Goal: Task Accomplishment & Management: Use online tool/utility

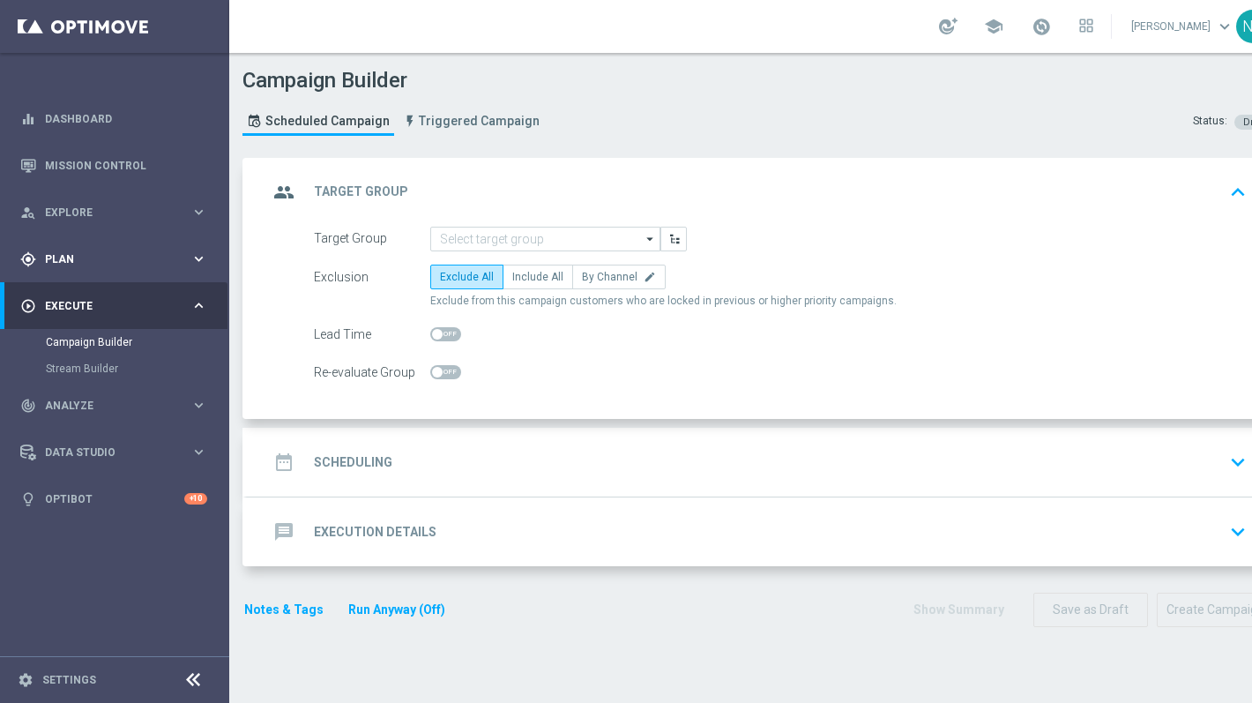
click at [94, 249] on div "gps_fixed Plan keyboard_arrow_right" at bounding box center [113, 258] width 227 height 47
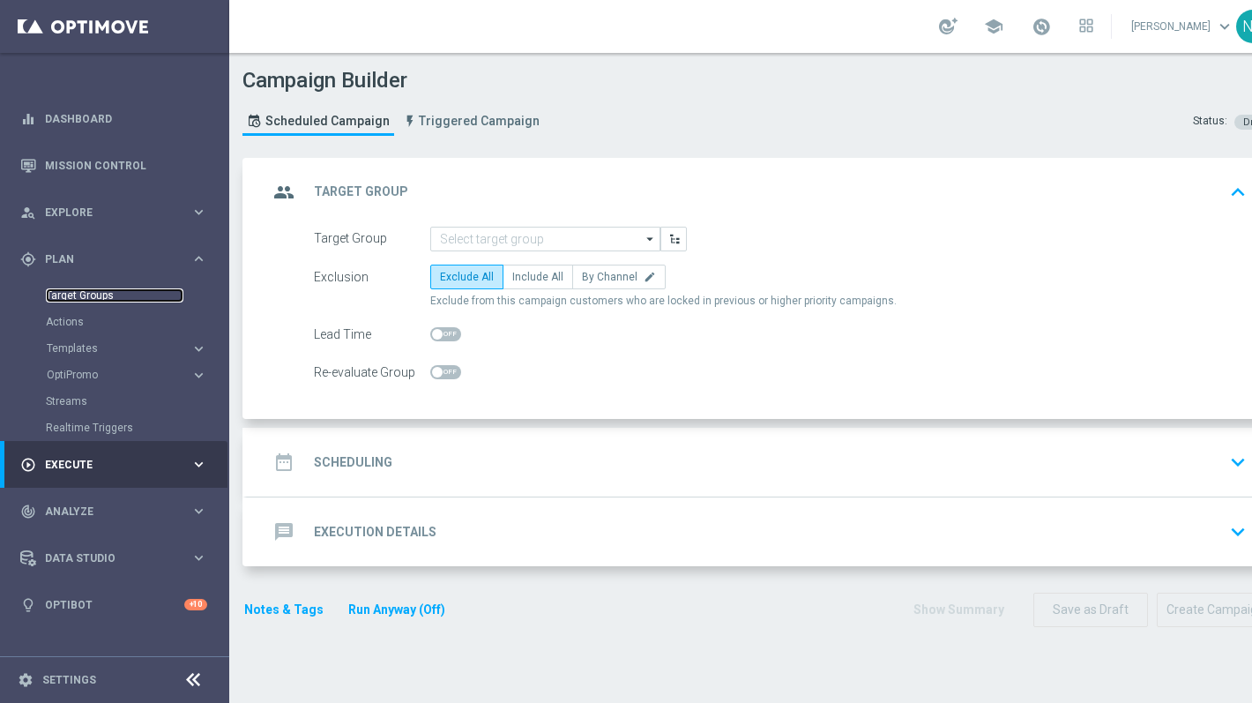
click at [91, 294] on link "Target Groups" at bounding box center [115, 295] width 138 height 14
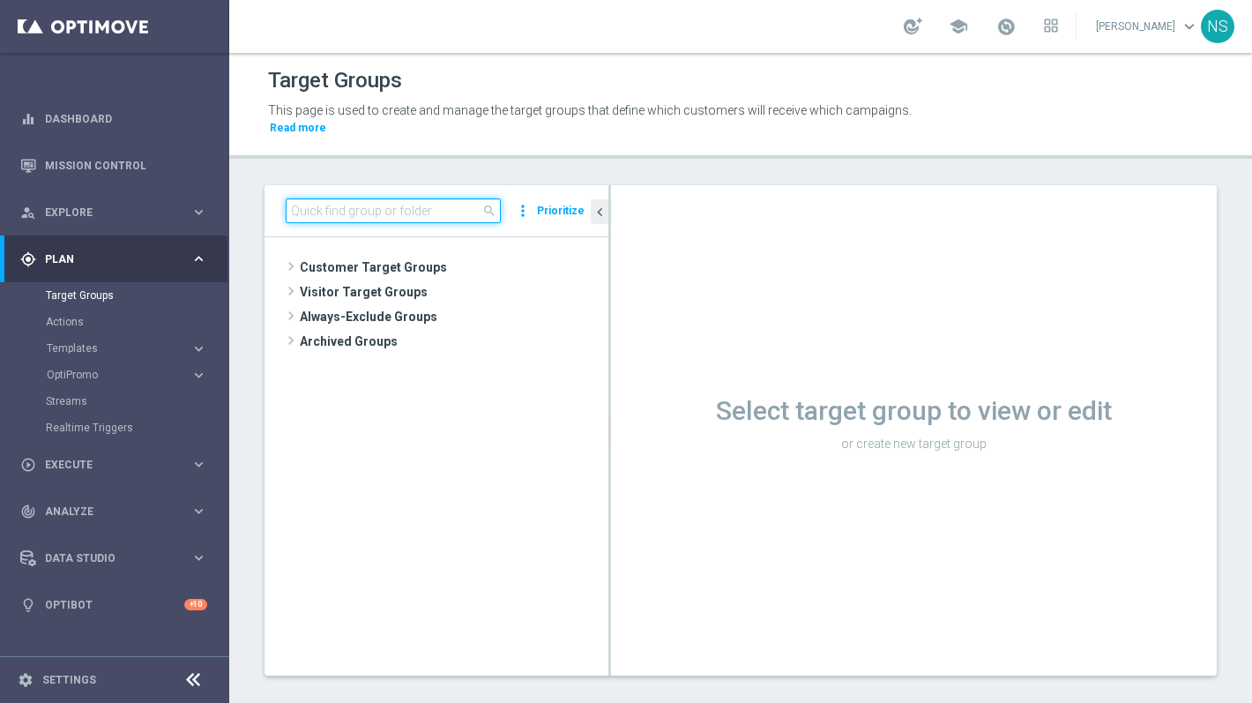
click at [352, 200] on input at bounding box center [393, 210] width 215 height 25
paste input "de_all_TGT_VIP_EM_TAC_SP__GHOST_PROMO_TARGET_BUNDLE_ALL_PLAYERS"
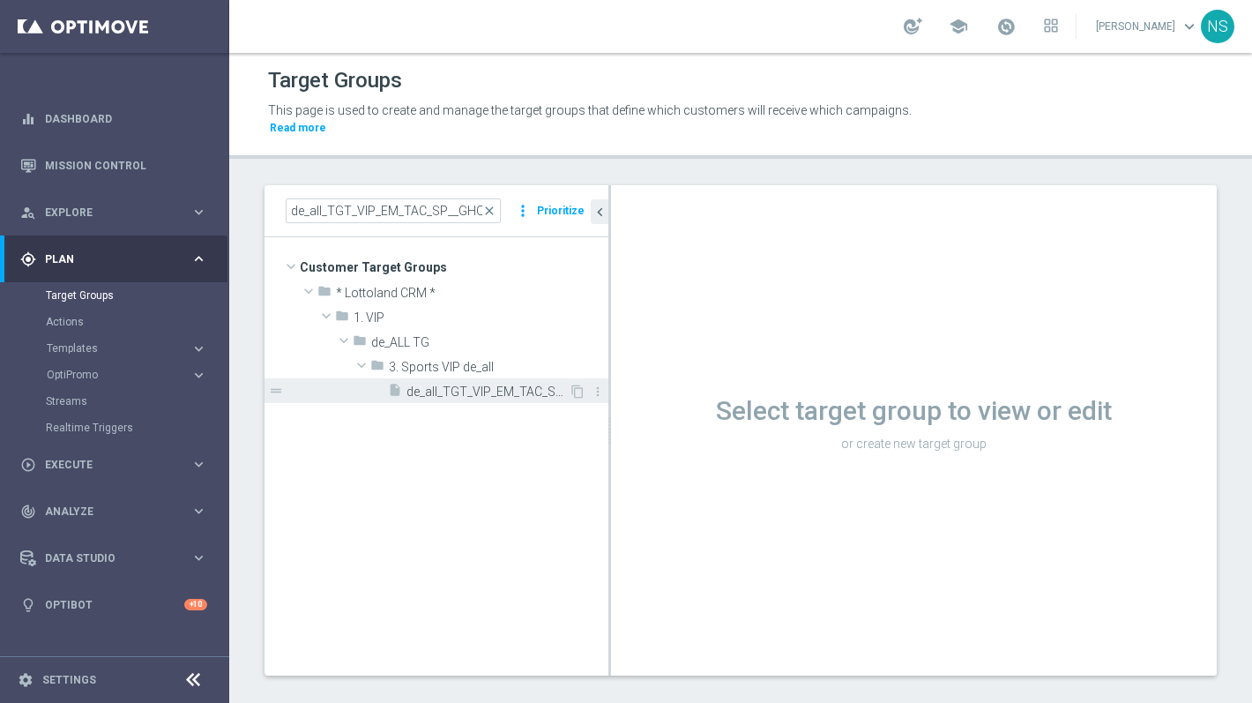
click at [493, 384] on span "de_all_TGT_VIP_EM_TAC_SP__GHOST_PROMO_TARGET_BUNDLE_ALL_PLAYERS" at bounding box center [487, 391] width 162 height 15
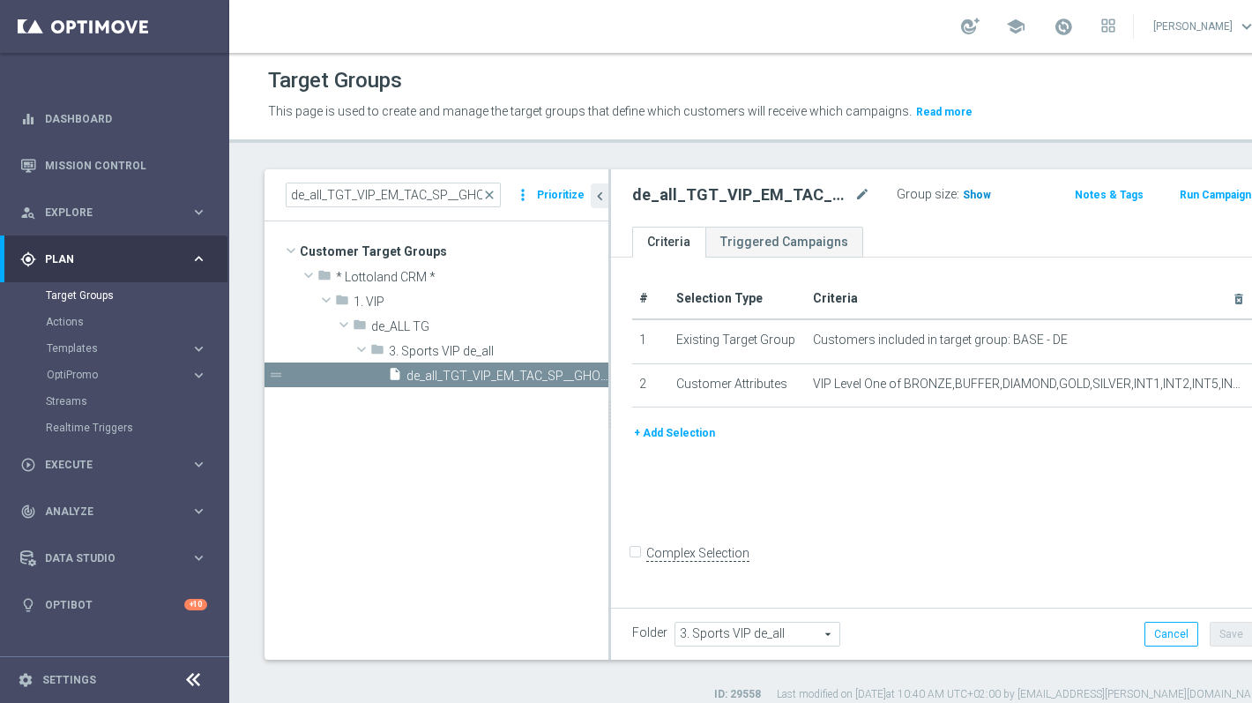
click at [961, 202] on h3 "Show" at bounding box center [977, 194] width 32 height 19
click at [966, 189] on span "2,584" at bounding box center [979, 197] width 31 height 17
click at [430, 190] on input "de_all_TGT_VIP_EM_TAC_SP__GHOST_PROMO_TARGET_BUNDLE_ALL_PLAYERS" at bounding box center [393, 194] width 215 height 25
paste input "AT"
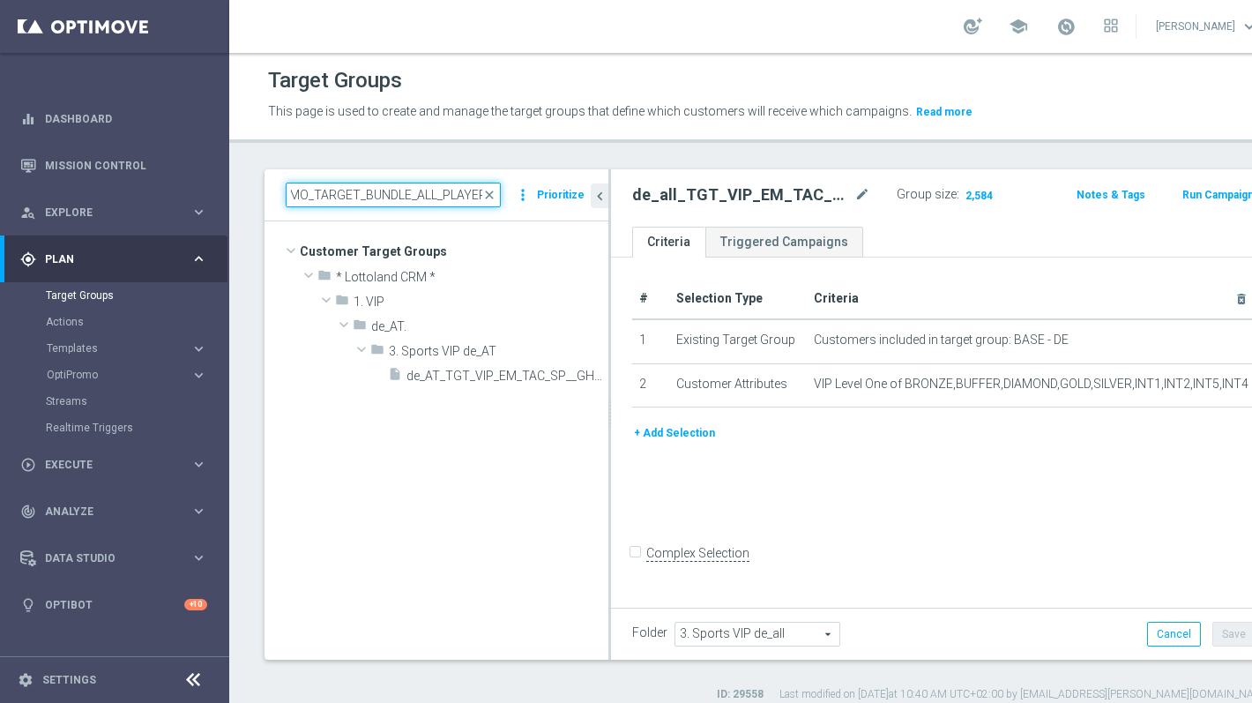
type input "de_AT_TGT_VIP_EM_TAC_SP__GHOST_PROMO_TARGET_BUNDLE_ALL_PLAYERS"
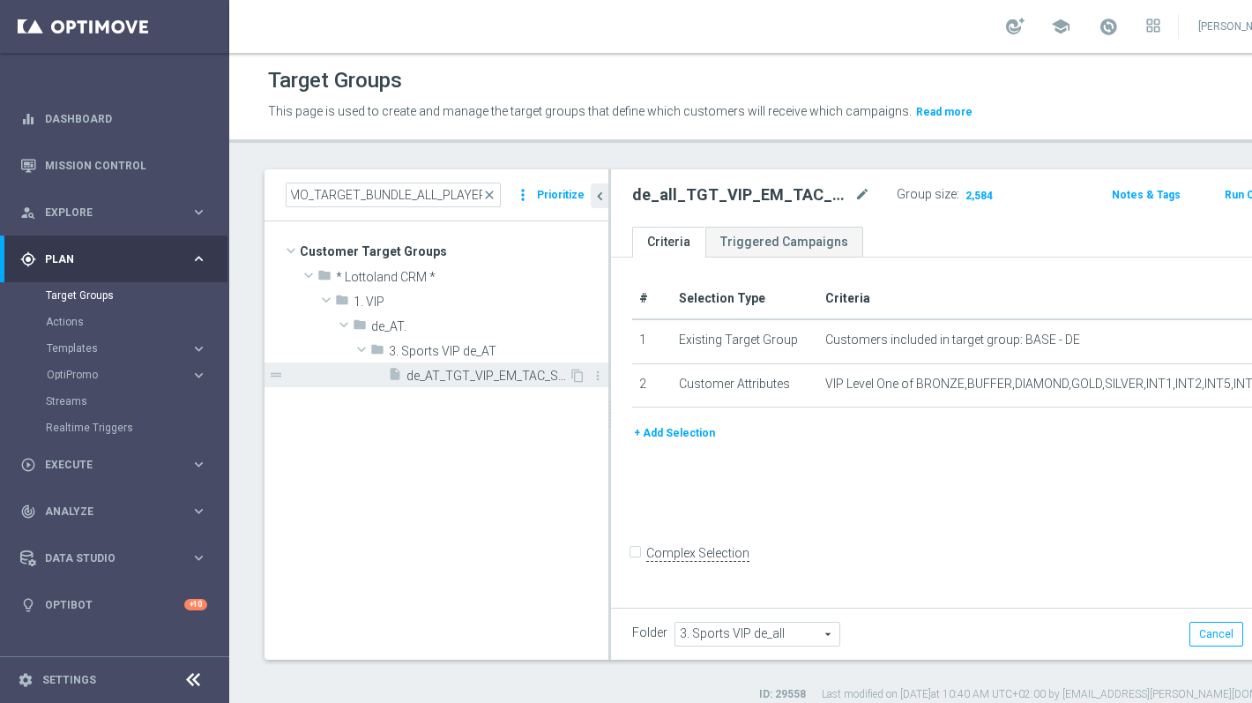
click at [500, 378] on span "de_AT_TGT_VIP_EM_TAC_SP__GHOST_PROMO_TARGET_BUNDLE_ALL_PLAYERS" at bounding box center [487, 376] width 162 height 15
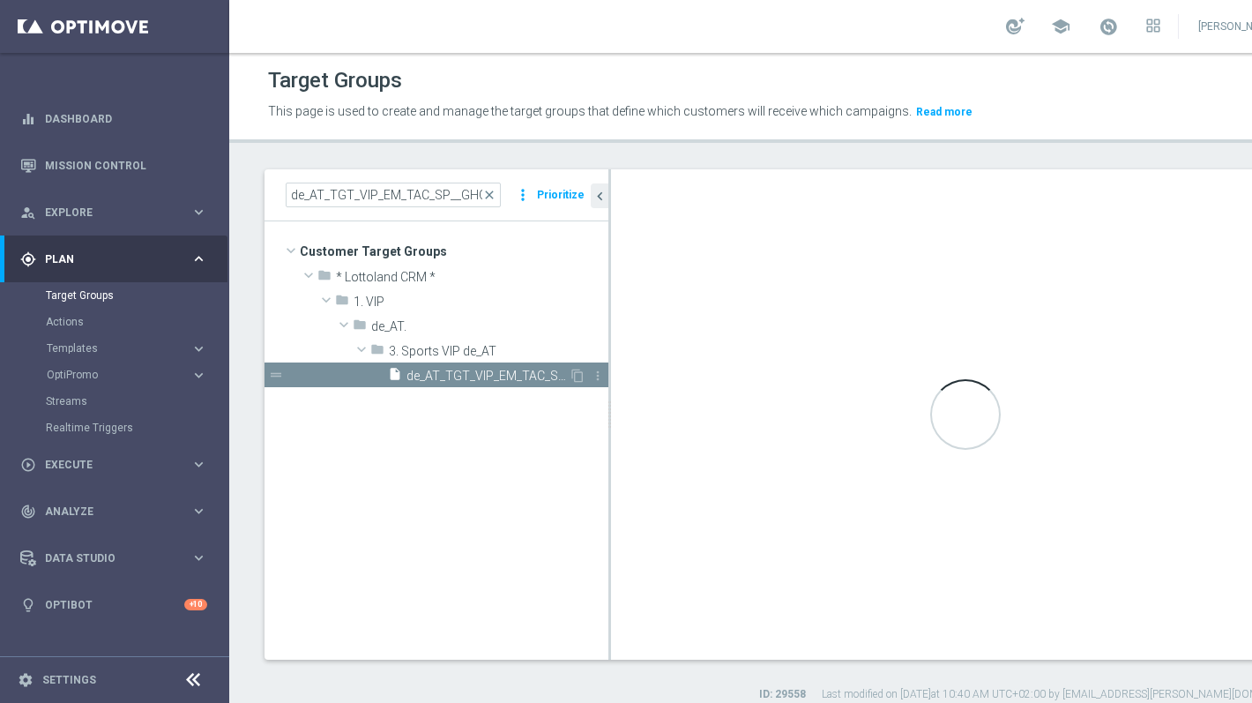
type input "3. Sports VIP de_AT"
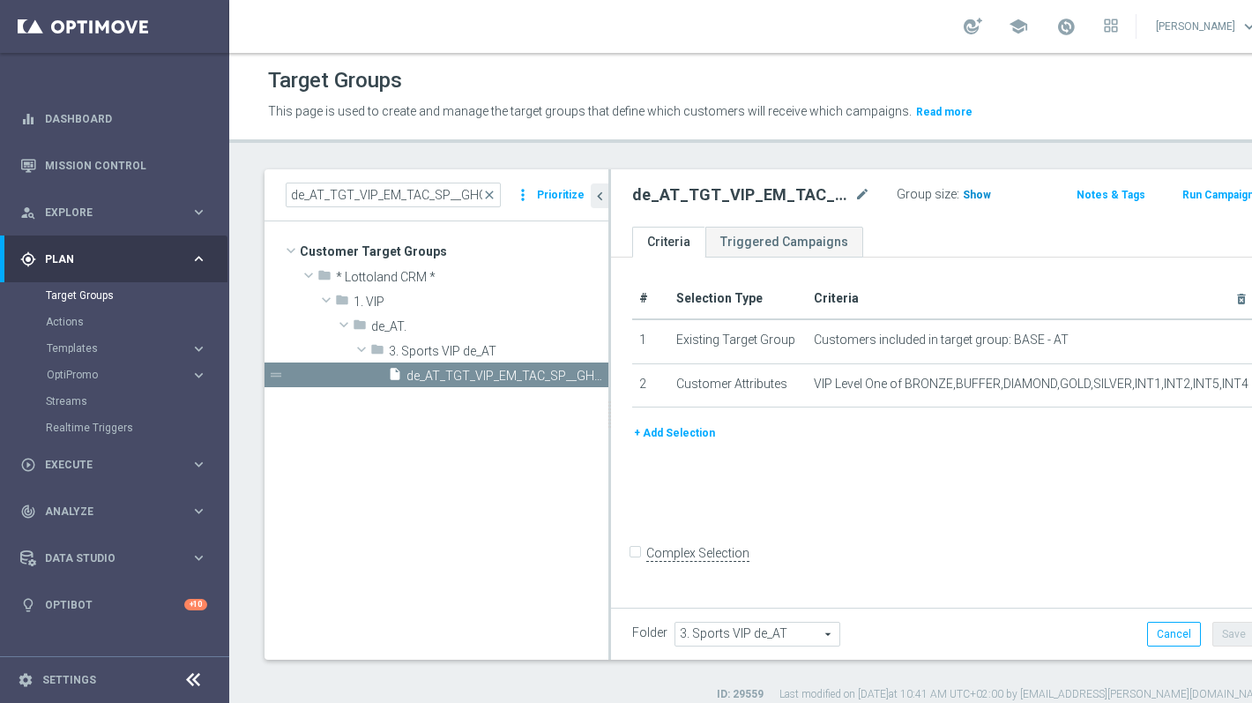
click at [963, 195] on span "Show" at bounding box center [977, 195] width 28 height 12
click at [966, 195] on span "1,117" at bounding box center [979, 197] width 31 height 17
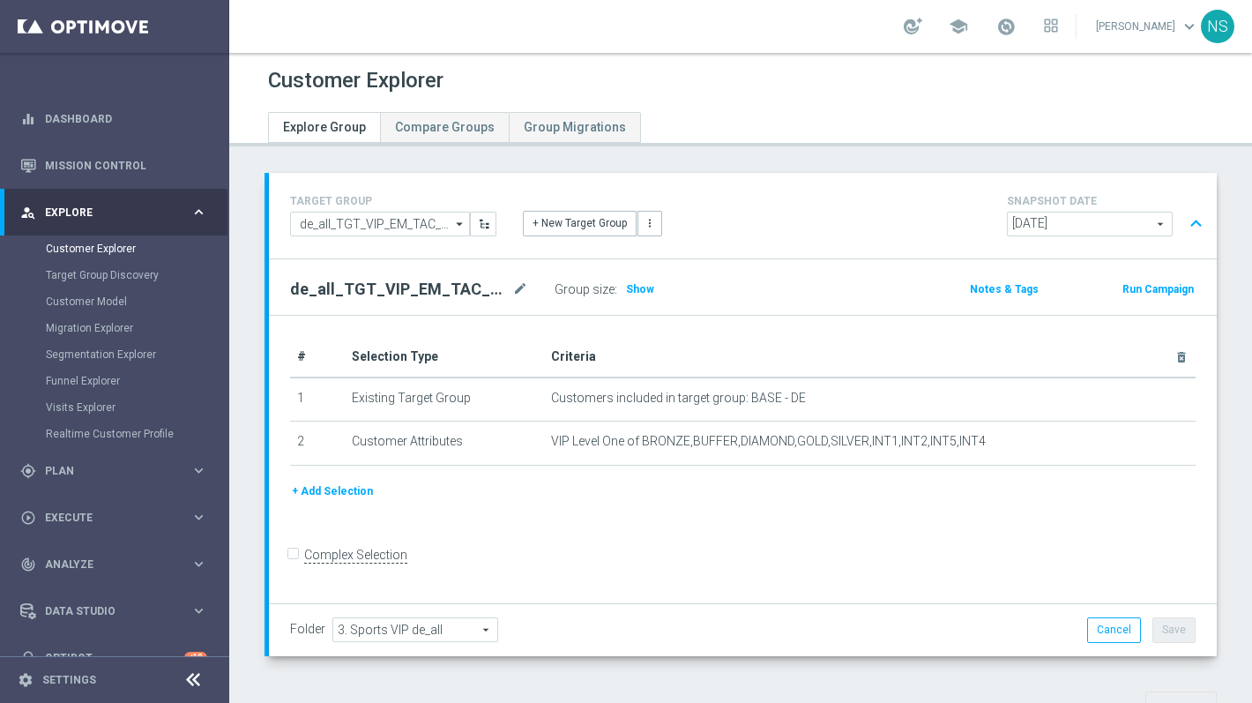
click at [641, 305] on div "de_all_TGT_VIP_EM_TAC_SP__GHOST_PROMO_TARGET_BUNDLE_ALL_PLAYERS mode_edit Group…" at bounding box center [743, 287] width 948 height 56
click at [648, 279] on h3 "Show" at bounding box center [640, 288] width 32 height 19
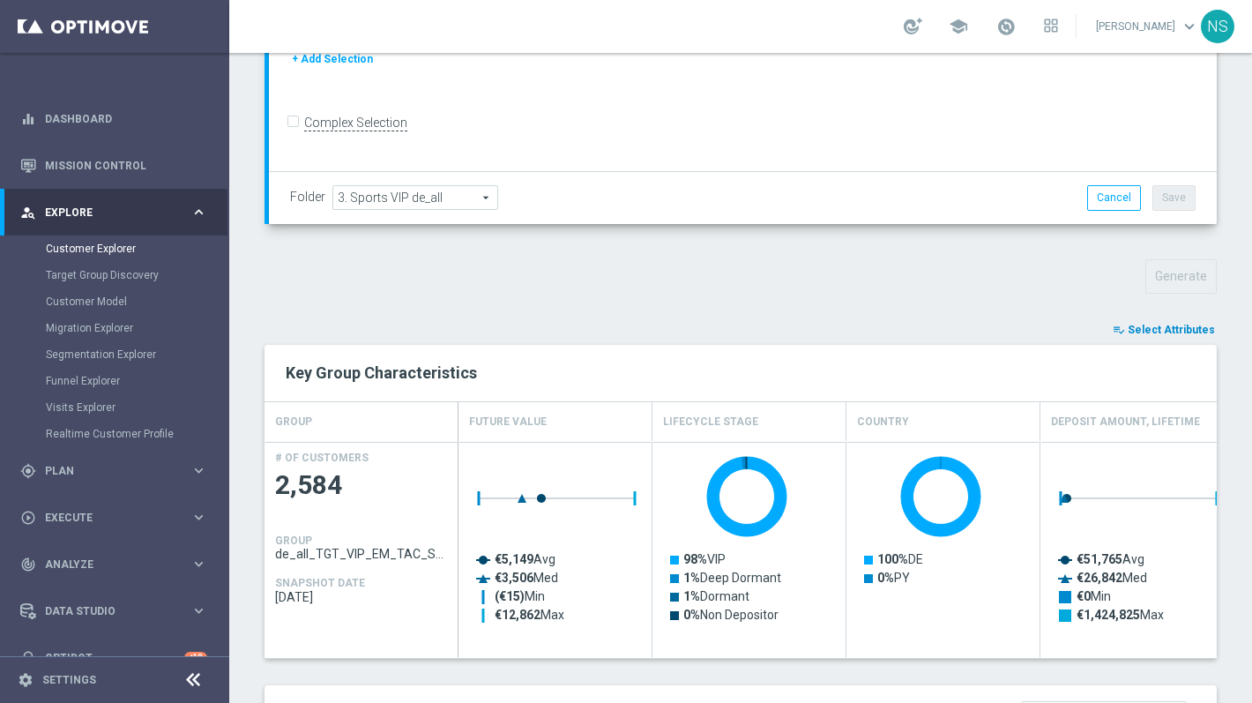
scroll to position [515, 0]
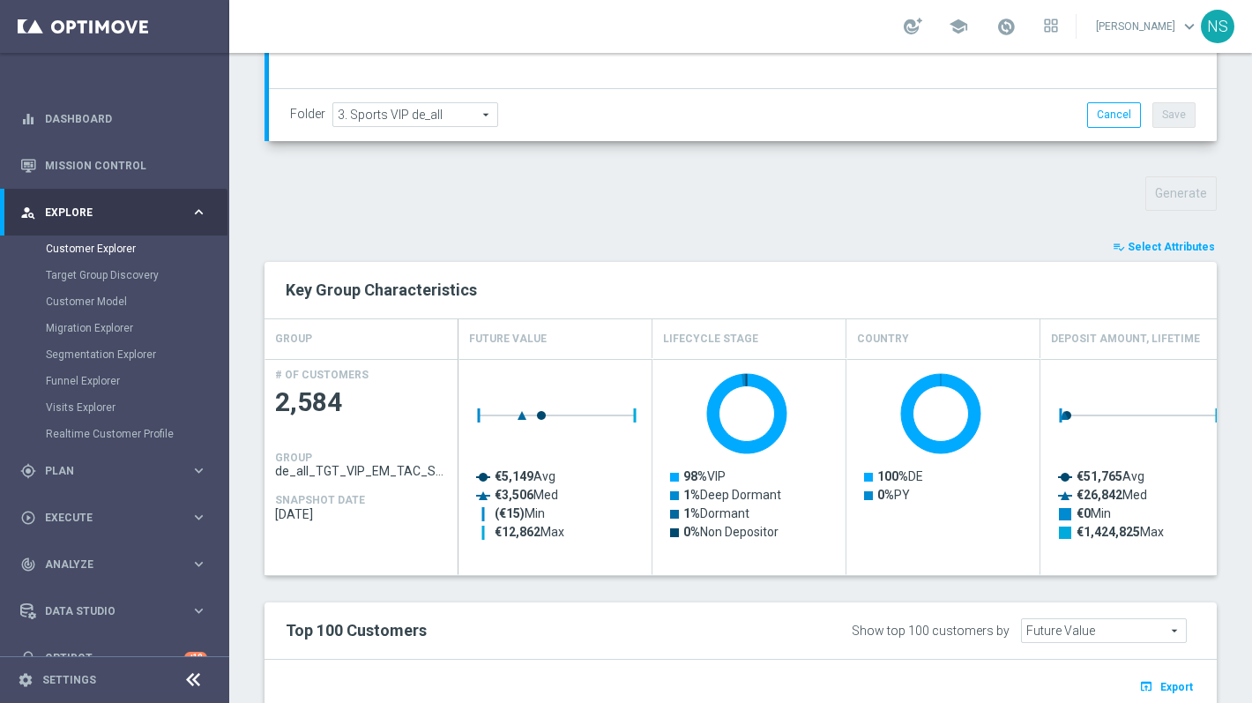
click at [1164, 246] on span "Select Attributes" at bounding box center [1171, 247] width 87 height 12
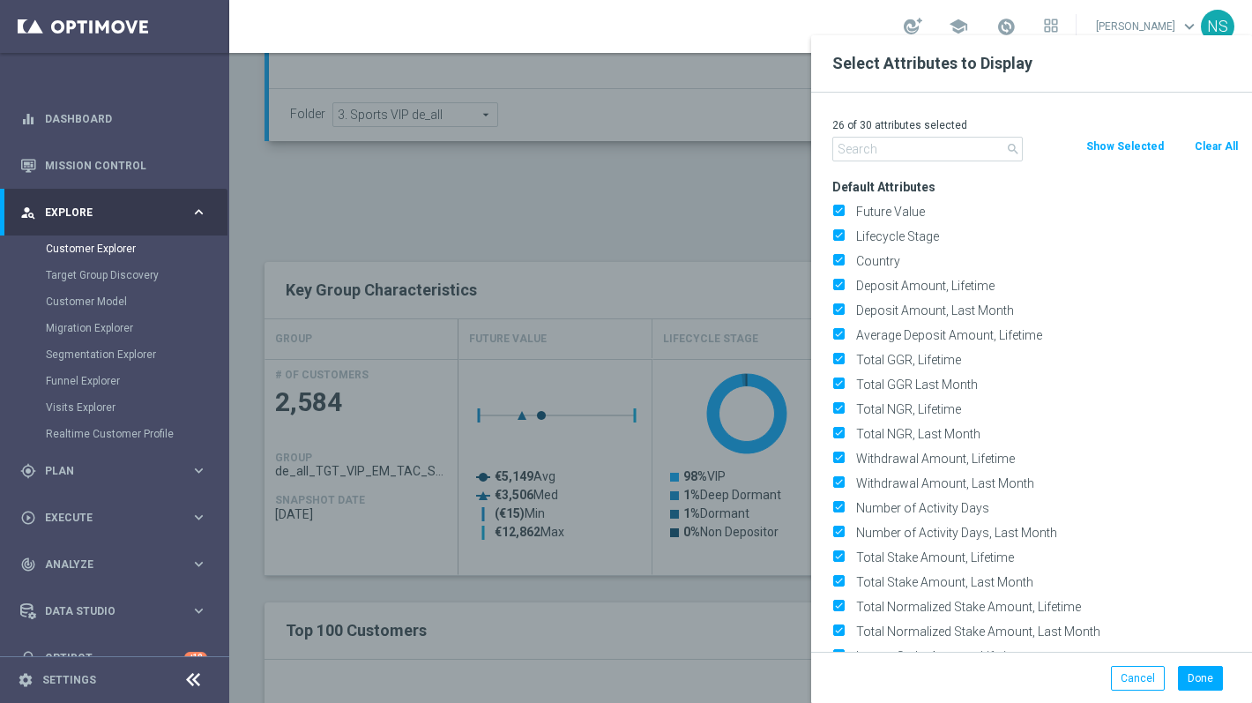
click at [1210, 155] on button "Clear All" at bounding box center [1216, 146] width 47 height 19
checkbox input "false"
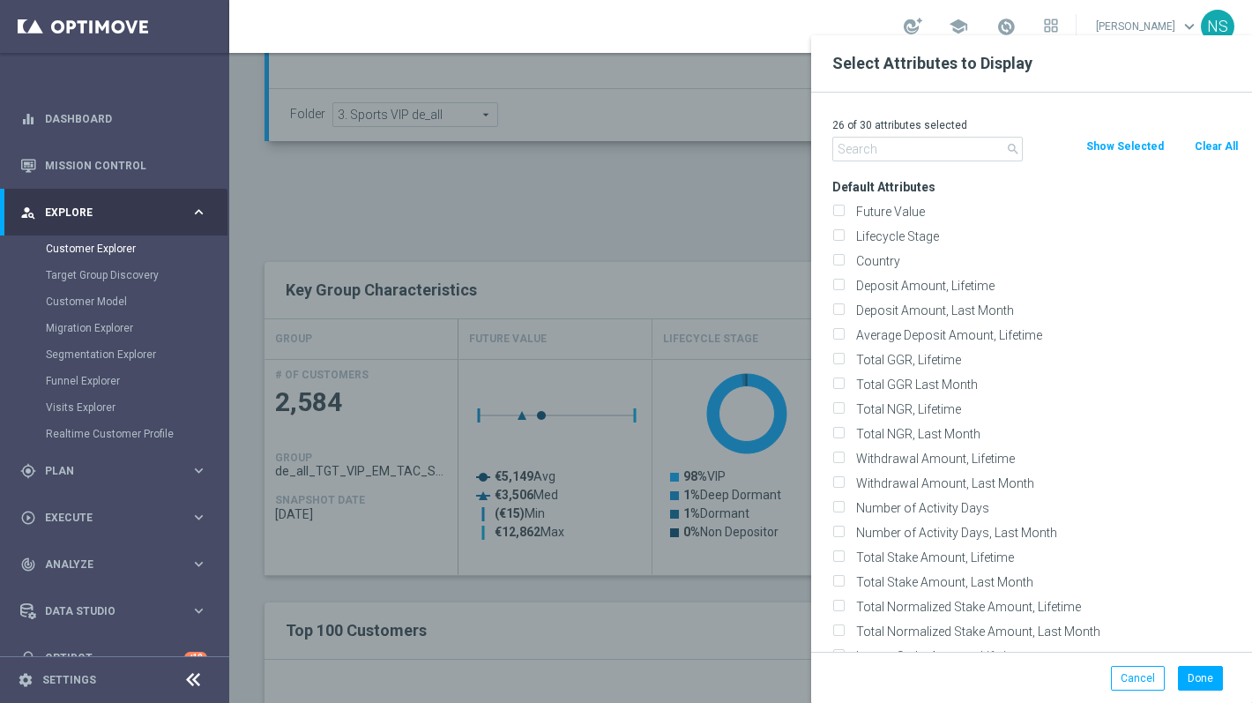
checkbox input "false"
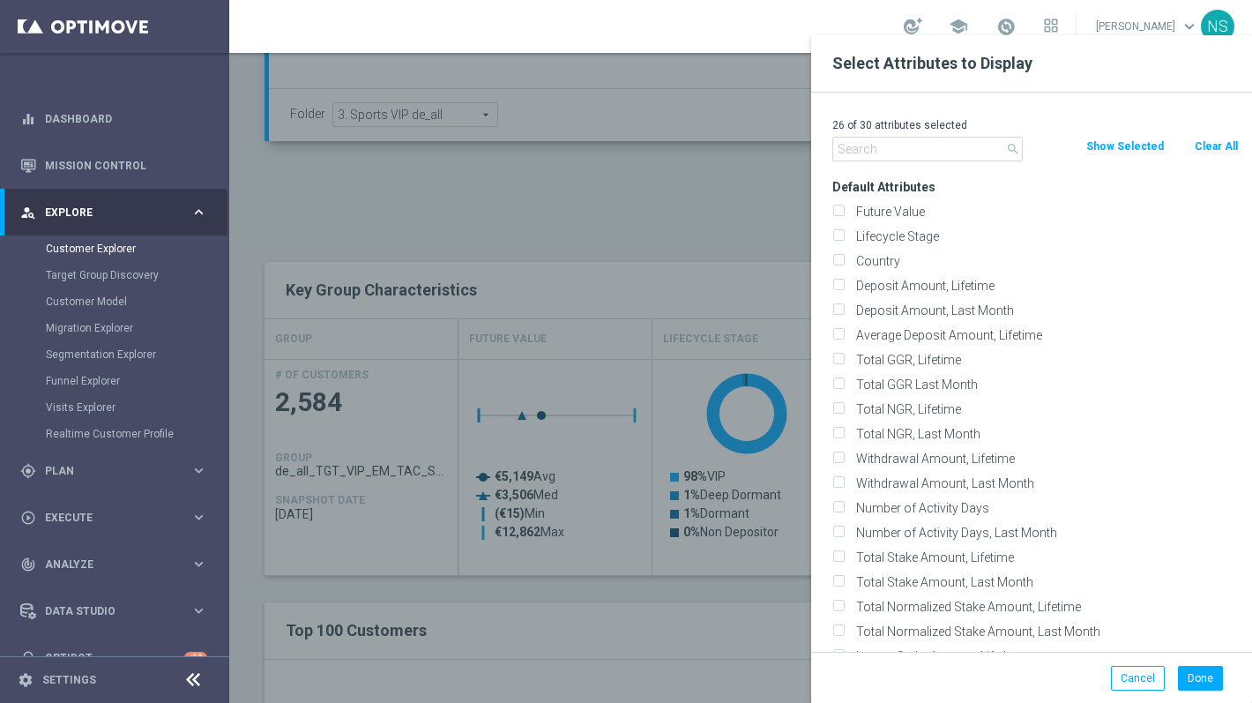
checkbox input "false"
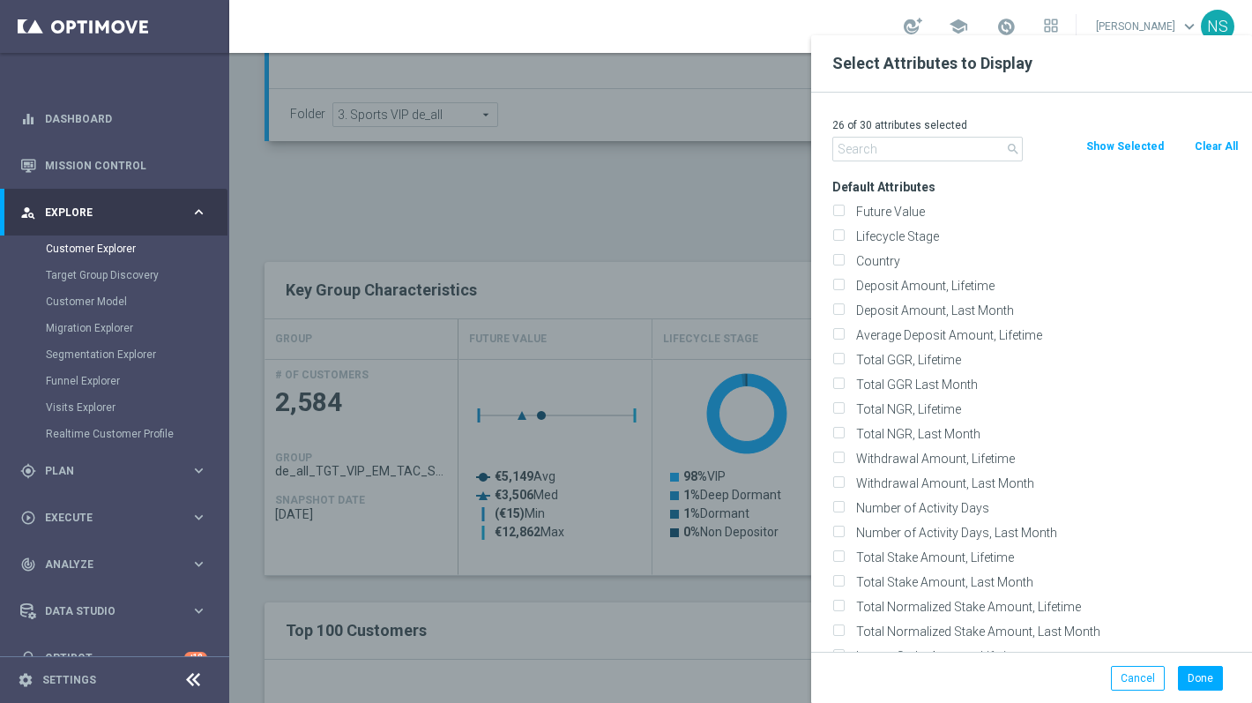
checkbox input "false"
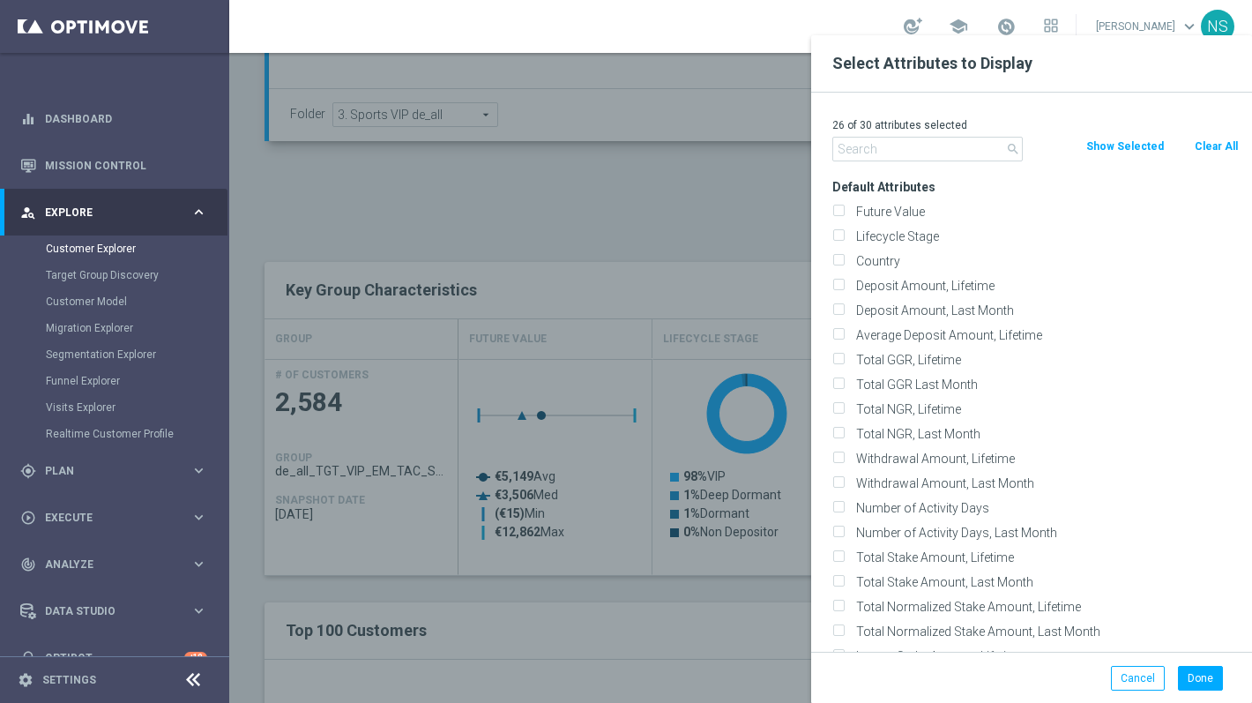
checkbox input "false"
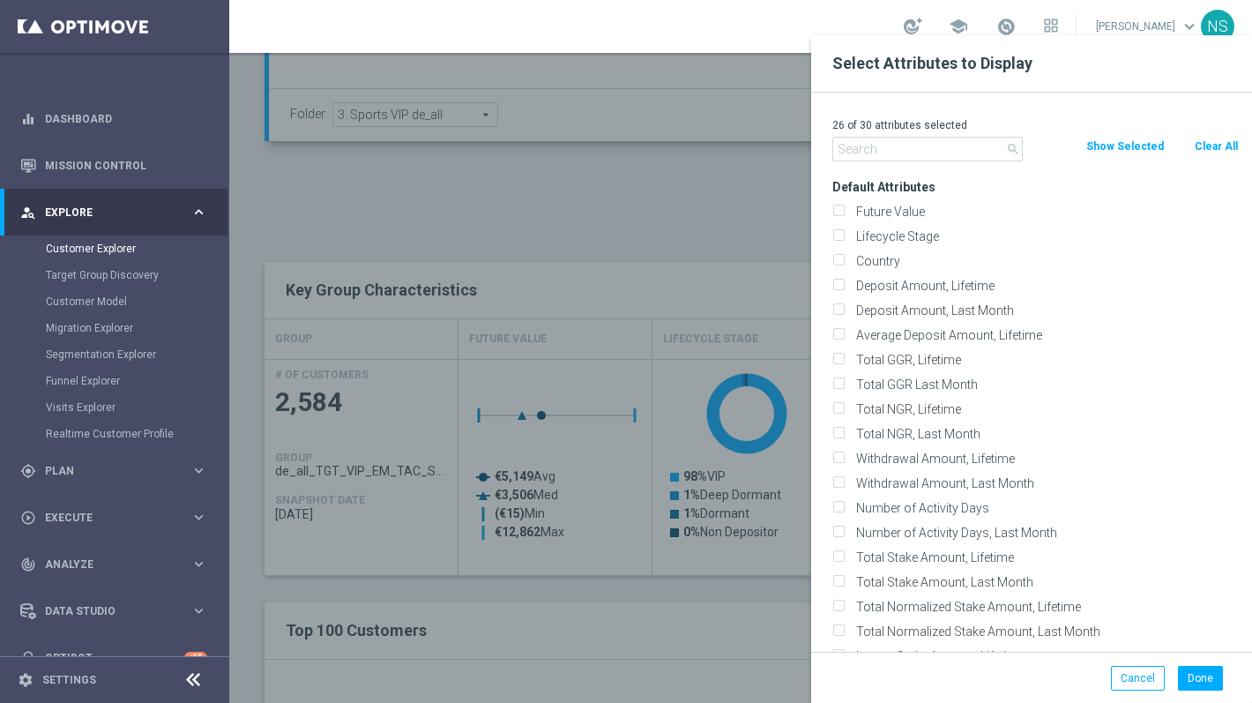
checkbox input "false"
click at [874, 208] on label "Future Value" at bounding box center [1044, 212] width 389 height 16
click at [844, 208] on input "Future Value" at bounding box center [837, 213] width 11 height 11
checkbox input "true"
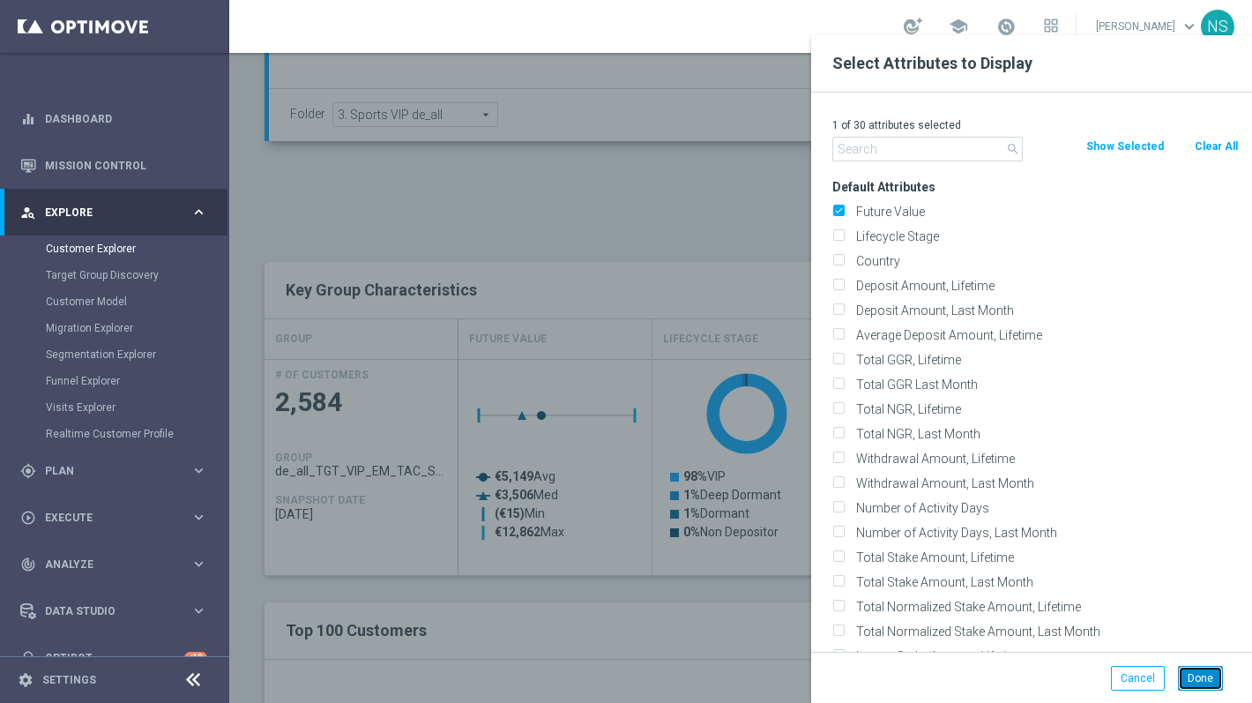
click at [1191, 673] on button "Done" at bounding box center [1200, 678] width 45 height 25
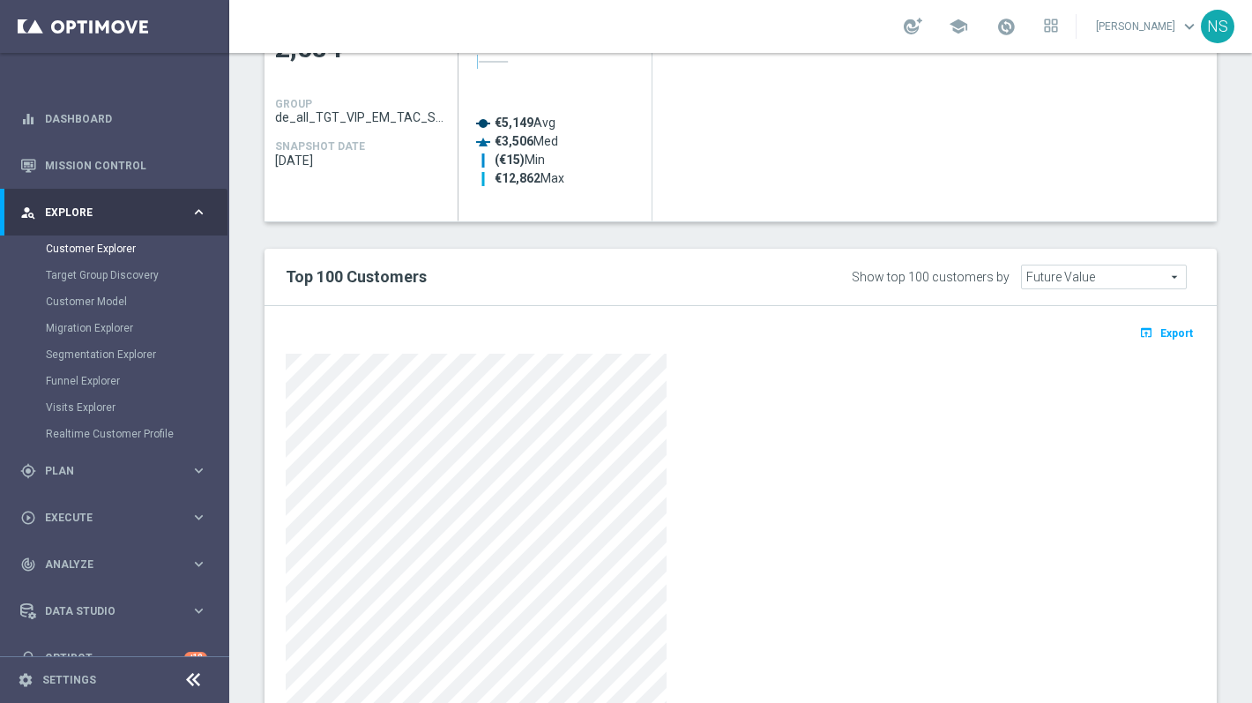
scroll to position [946, 0]
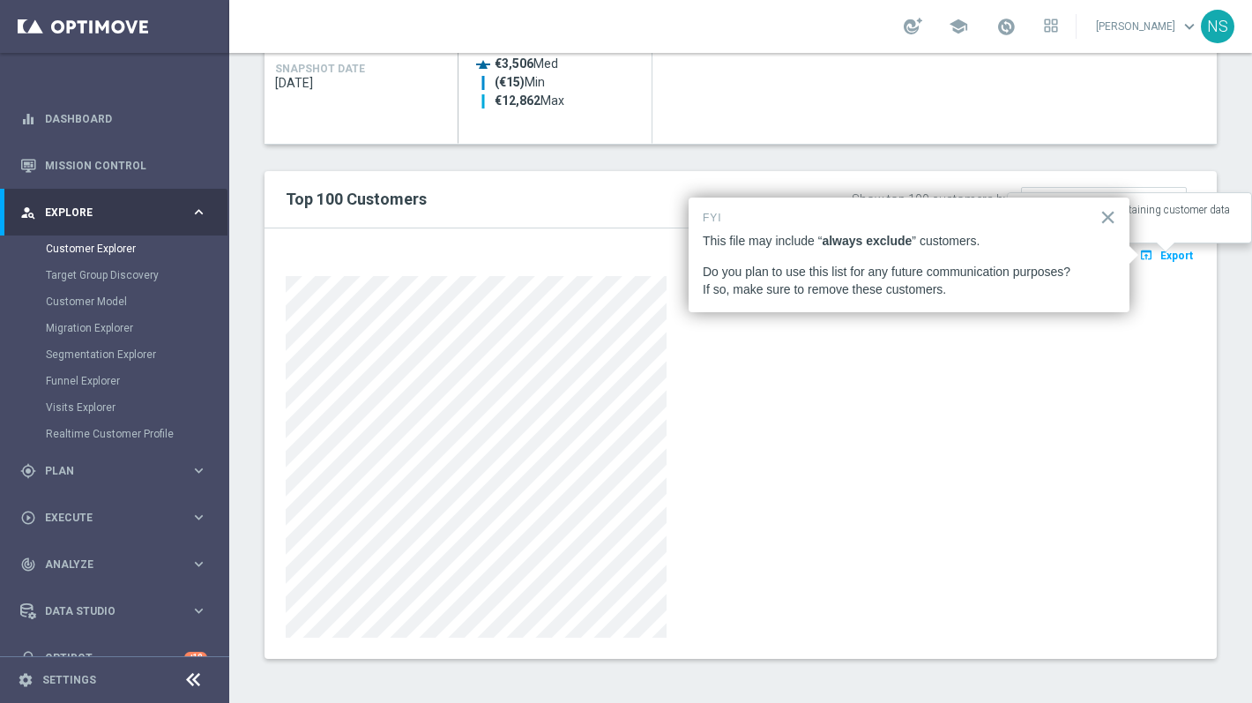
click at [1176, 258] on span "Export" at bounding box center [1176, 256] width 33 height 12
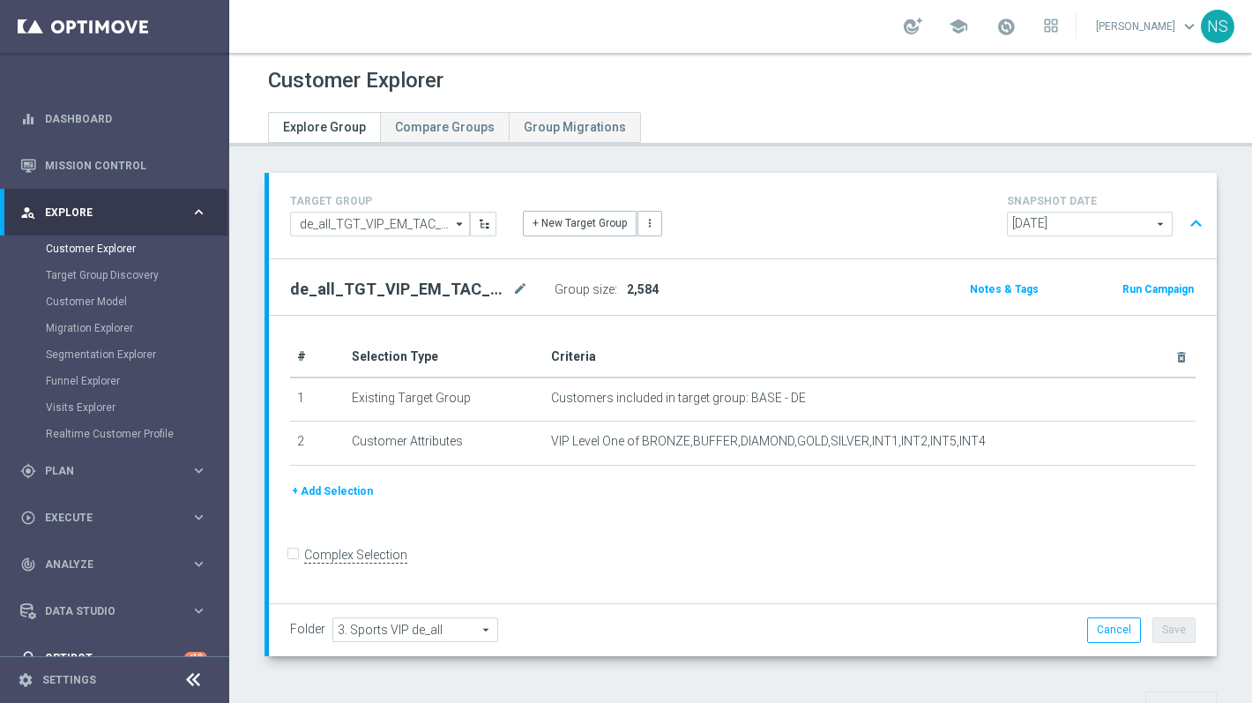
scroll to position [29, 0]
click at [646, 285] on span "Show" at bounding box center [640, 289] width 28 height 12
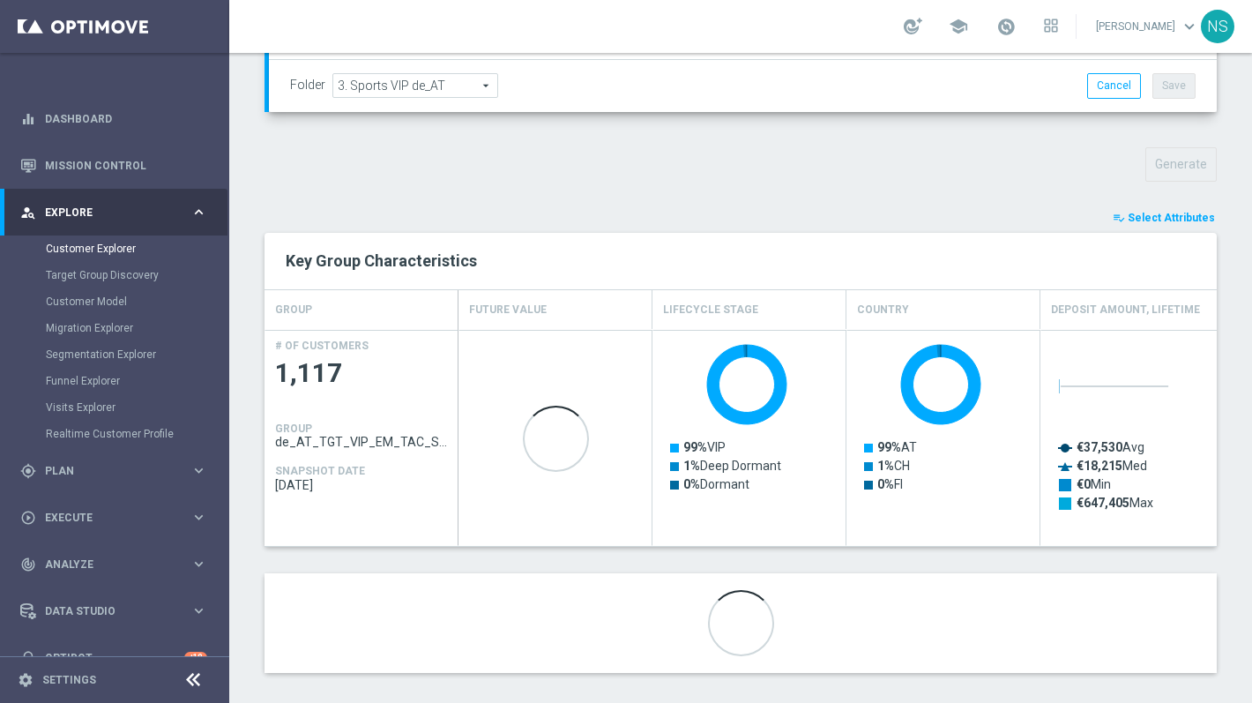
scroll to position [543, 0]
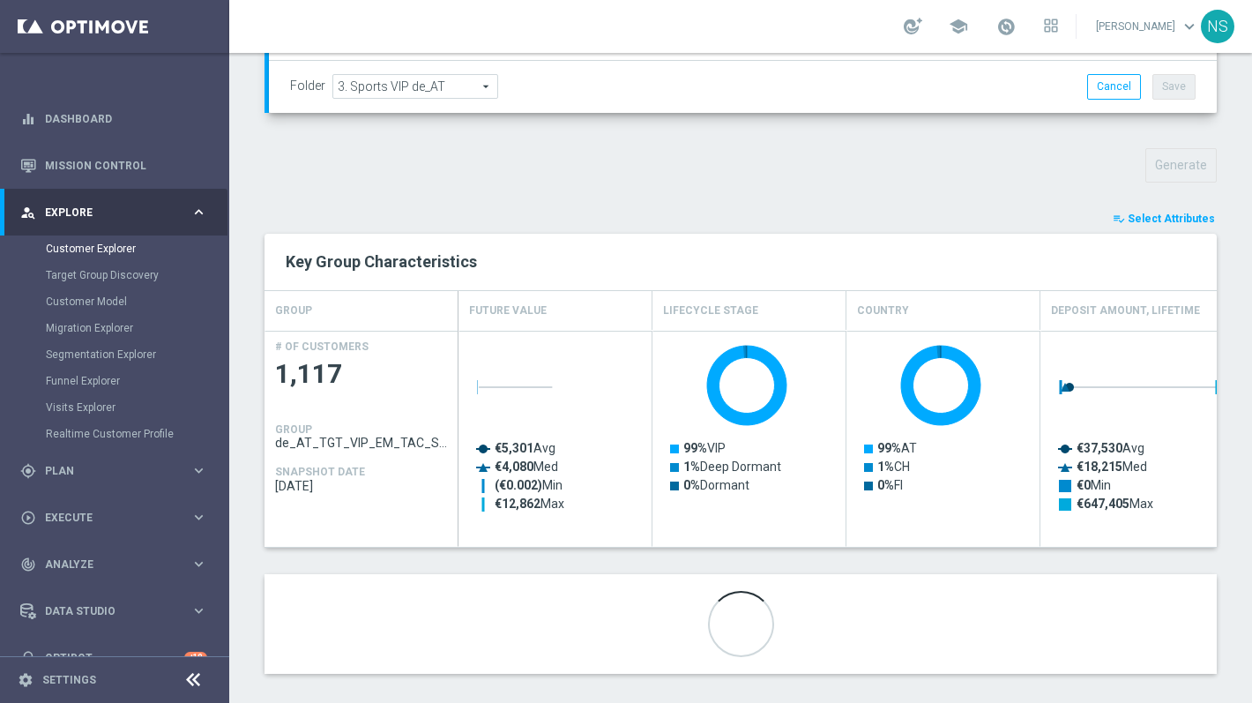
click at [1166, 218] on span "Select Attributes" at bounding box center [1171, 218] width 87 height 12
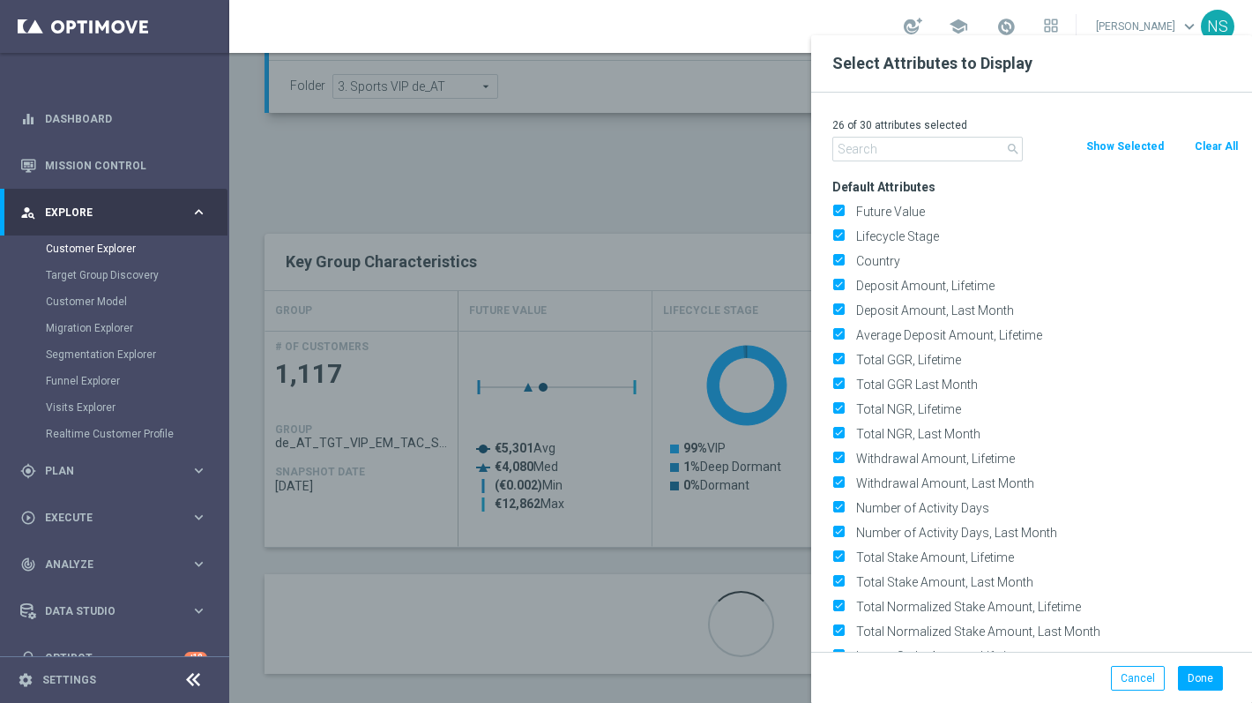
click at [1211, 149] on button "Clear All" at bounding box center [1216, 146] width 47 height 19
checkbox input "false"
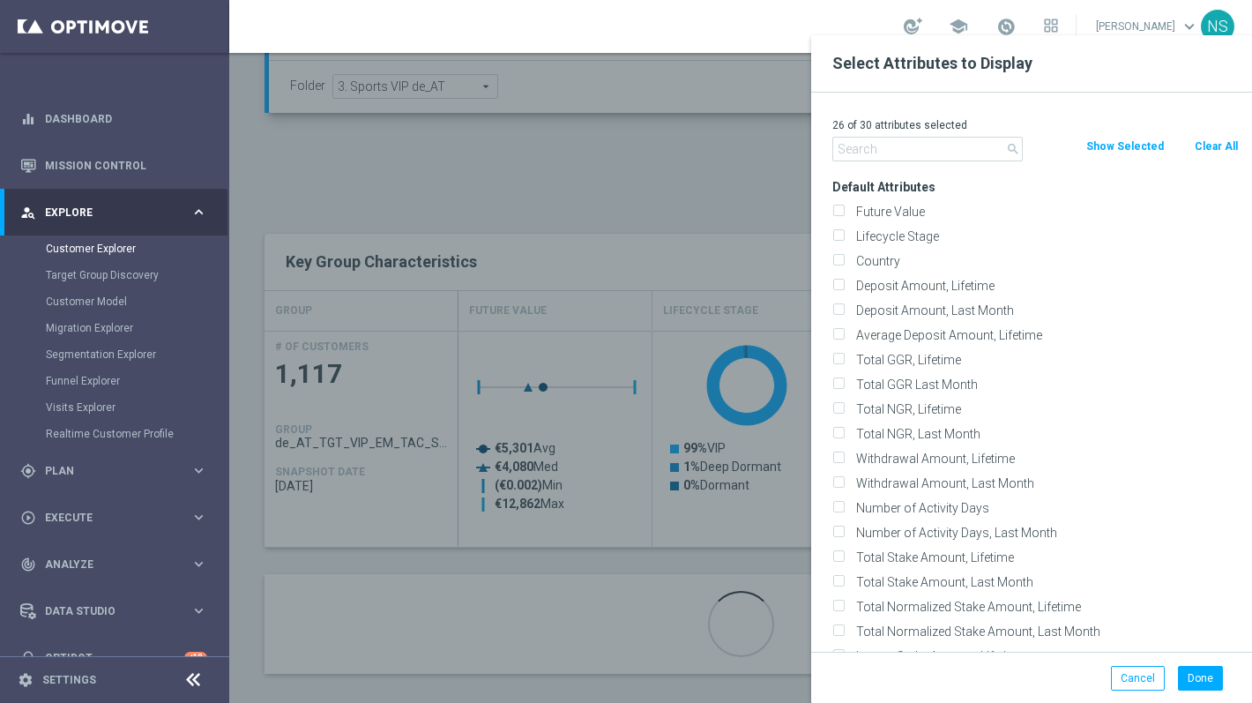
checkbox input "false"
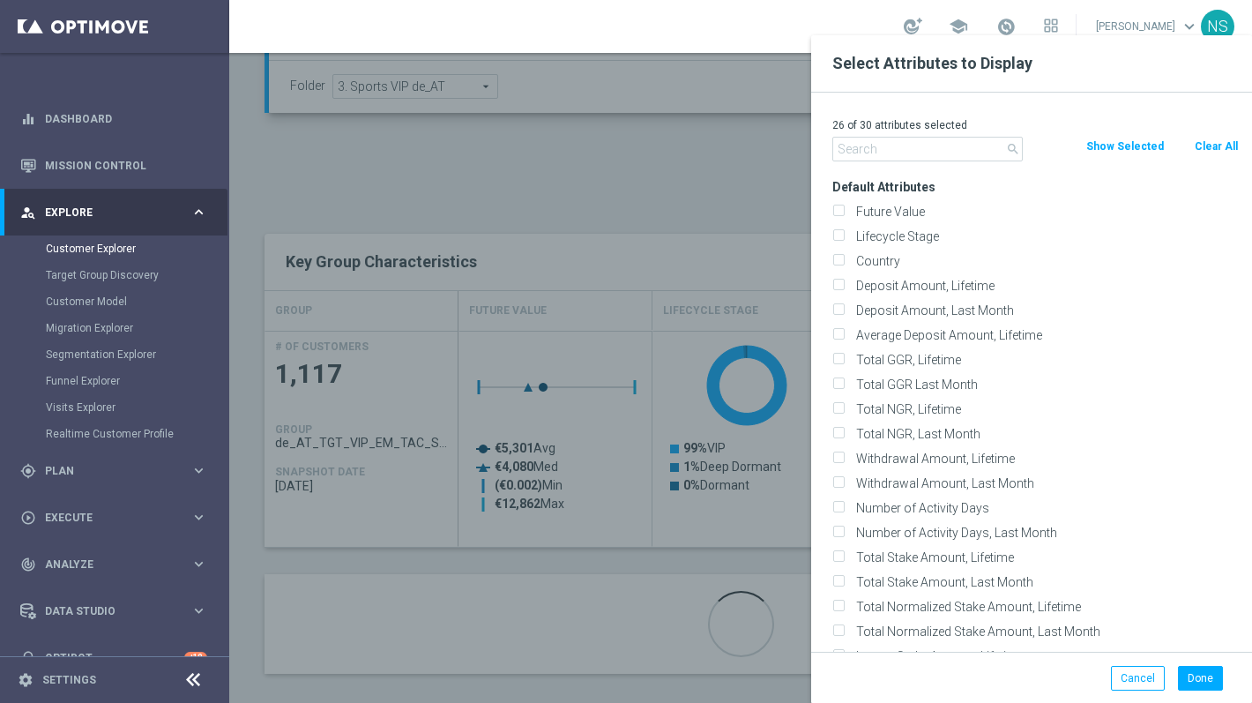
checkbox input "false"
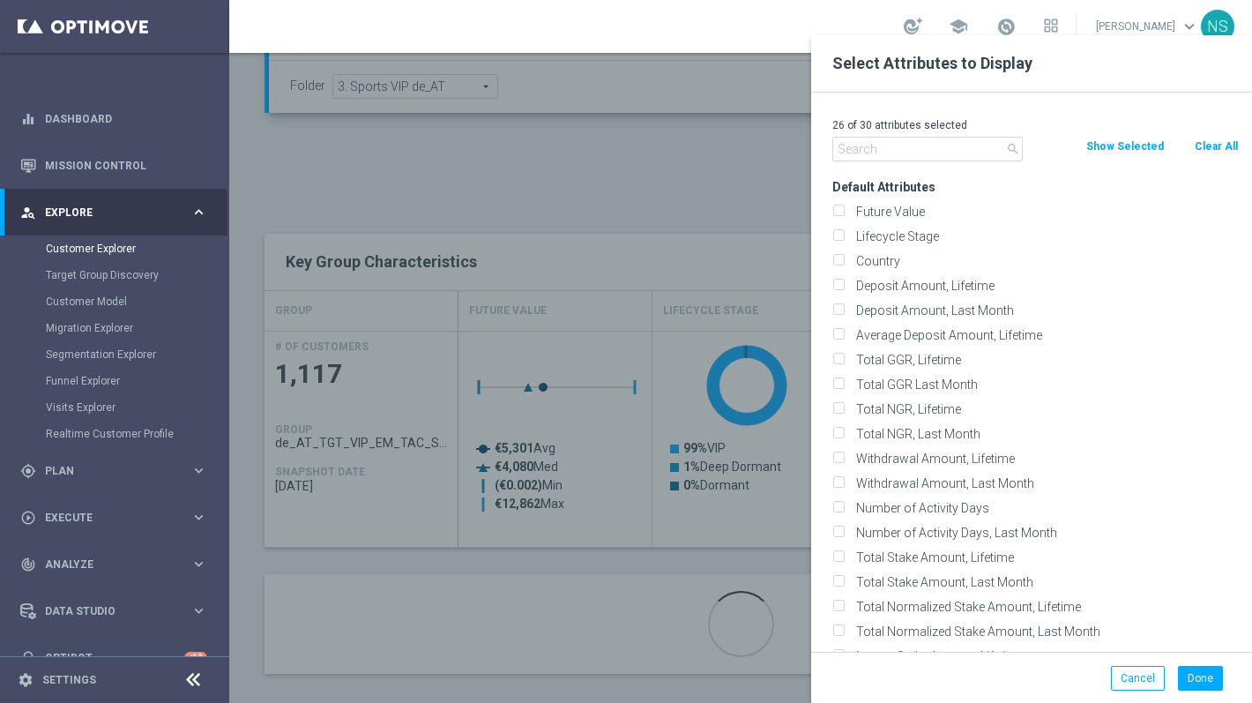
checkbox input "false"
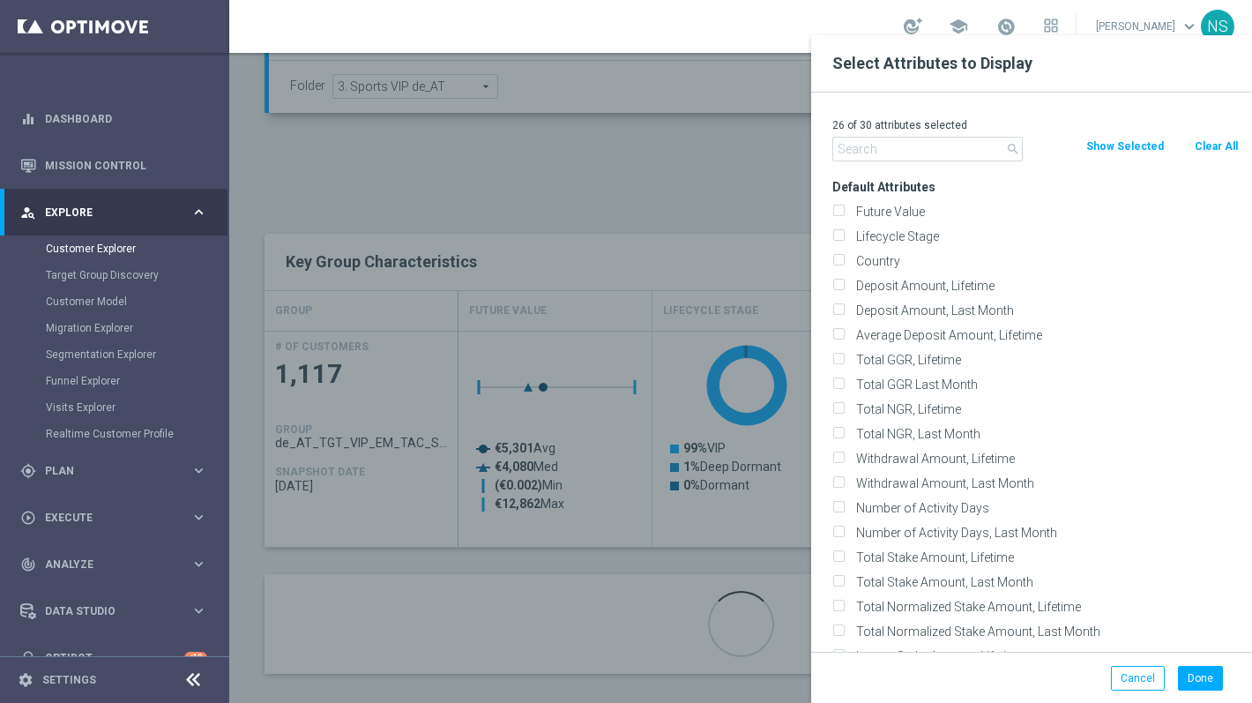
checkbox input "false"
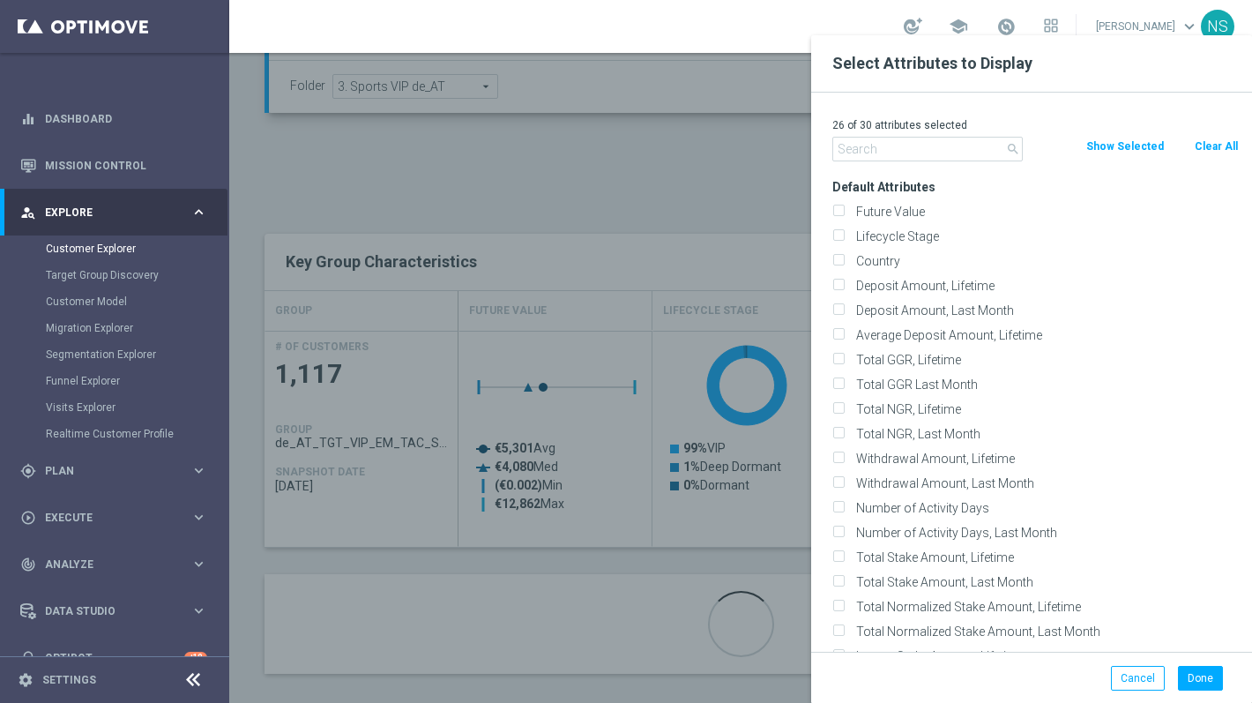
checkbox input "false"
click at [878, 210] on label "Future Value" at bounding box center [1044, 212] width 389 height 16
click at [844, 210] on input "Future Value" at bounding box center [837, 213] width 11 height 11
checkbox input "true"
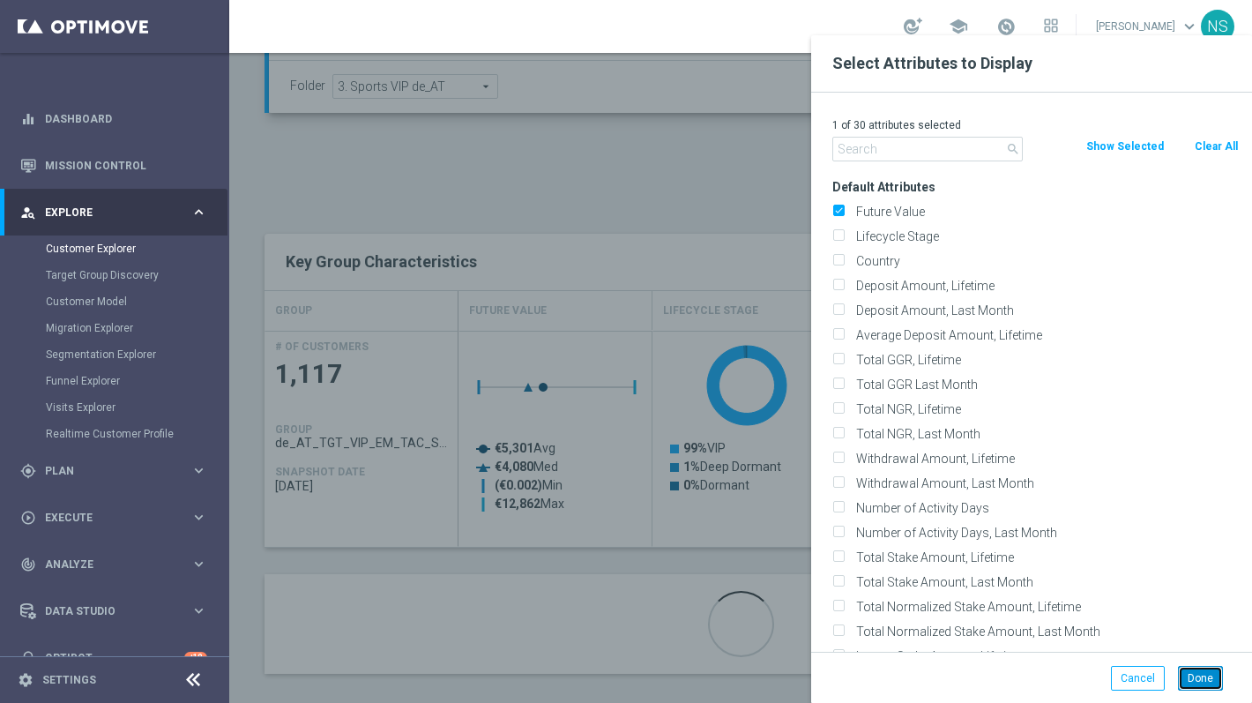
click at [1186, 667] on button "Done" at bounding box center [1200, 678] width 45 height 25
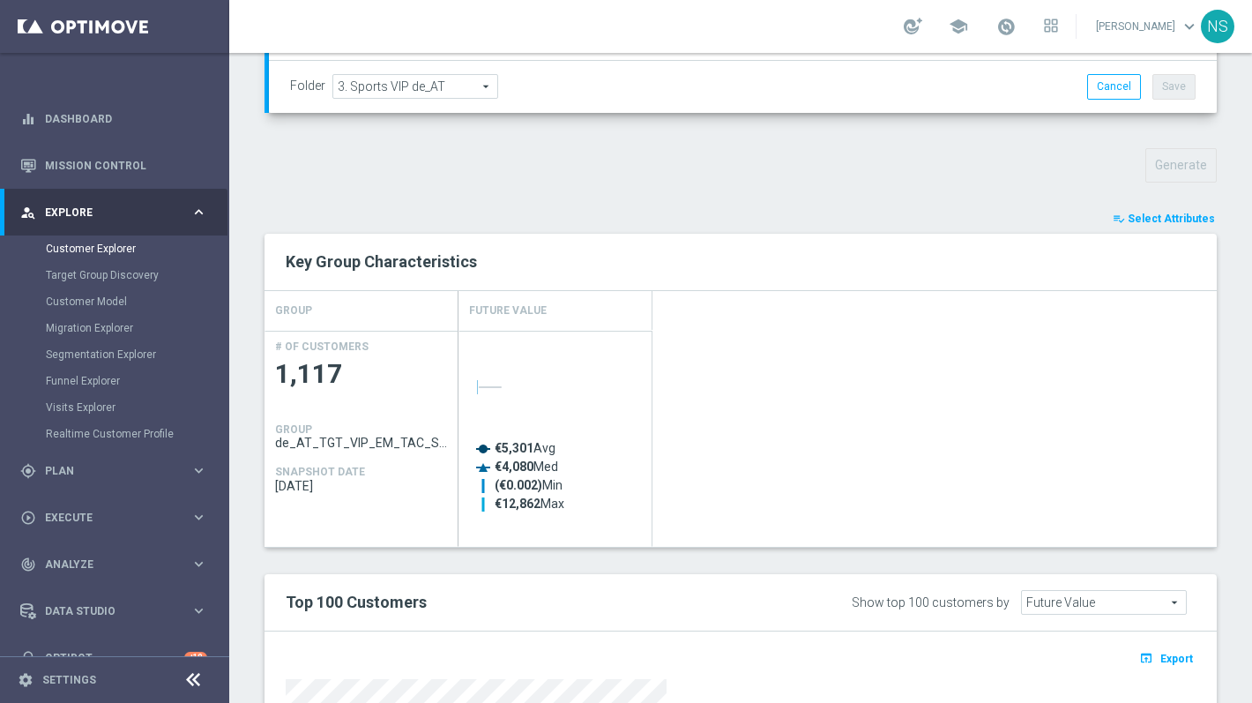
scroll to position [946, 0]
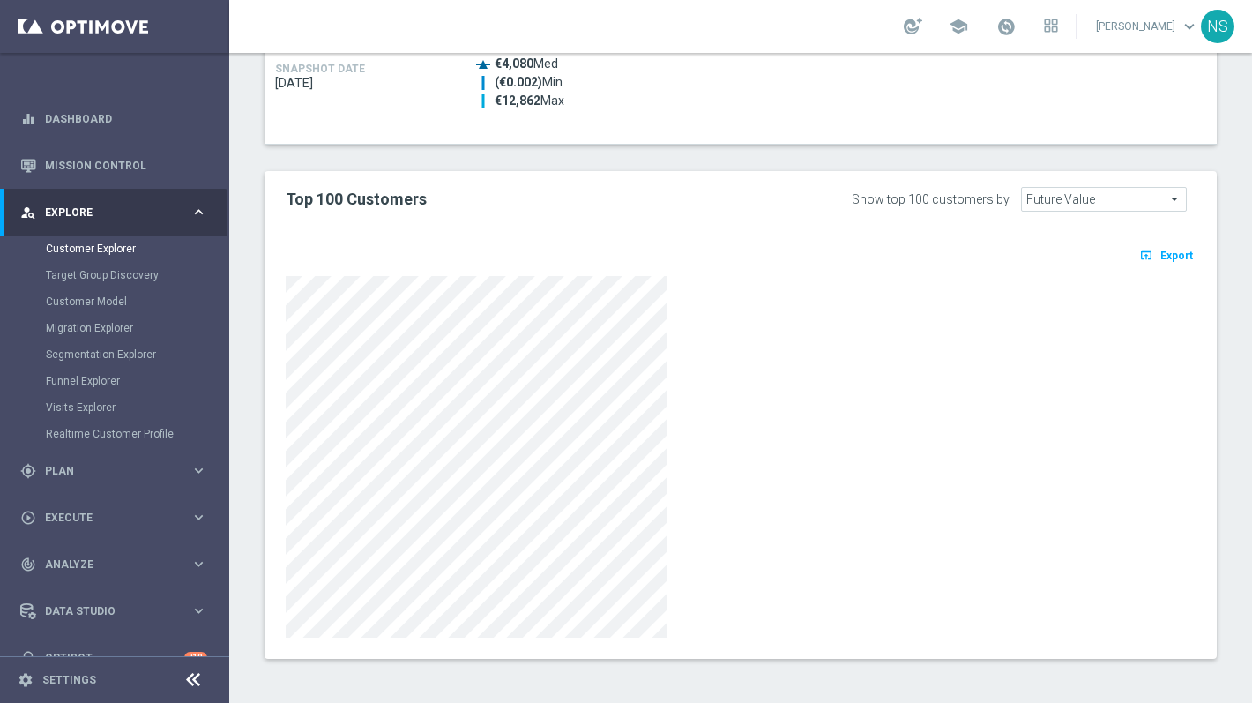
click at [1181, 254] on span "Export" at bounding box center [1176, 256] width 33 height 12
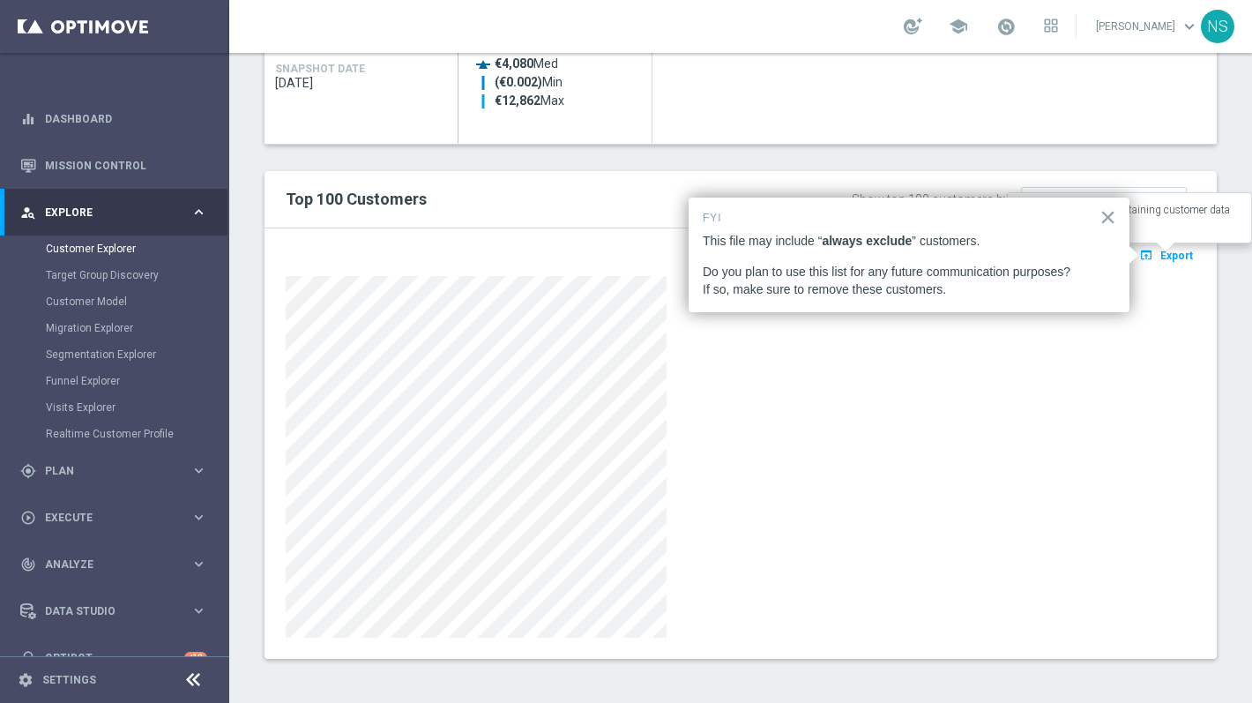
click at [1157, 260] on icon "open_in_browser" at bounding box center [1148, 255] width 19 height 14
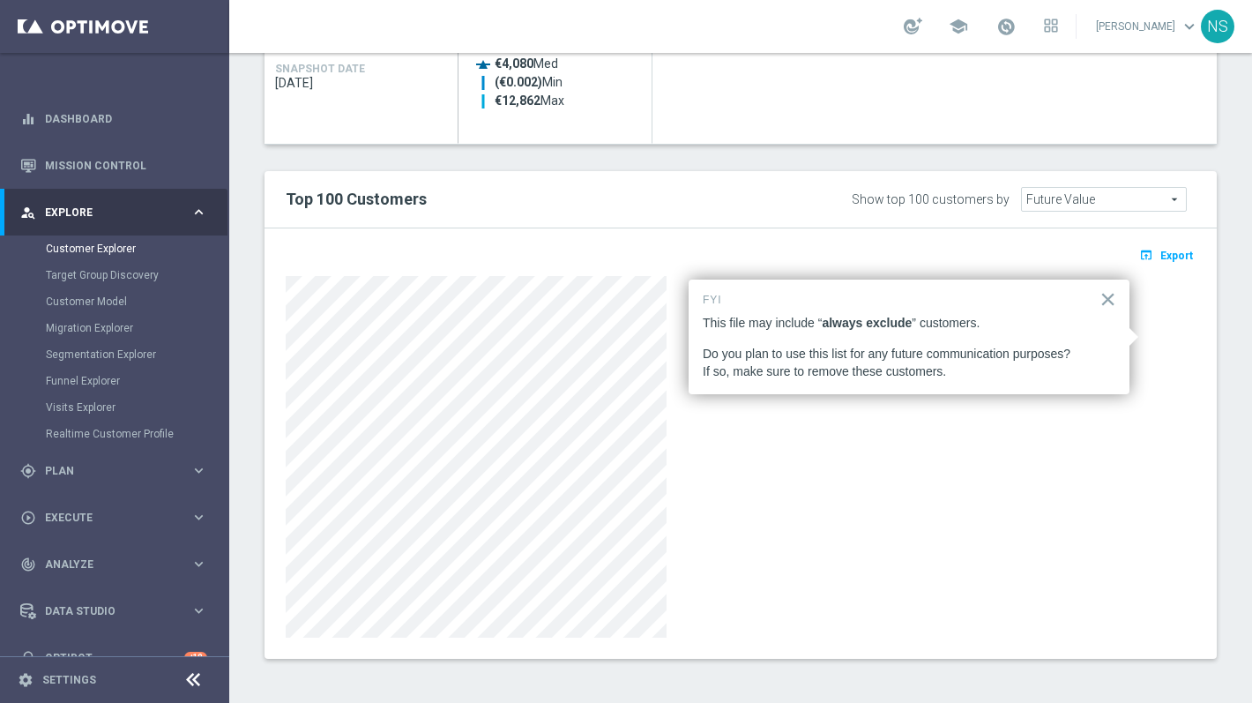
scroll to position [0, 0]
